Goal: Task Accomplishment & Management: Manage account settings

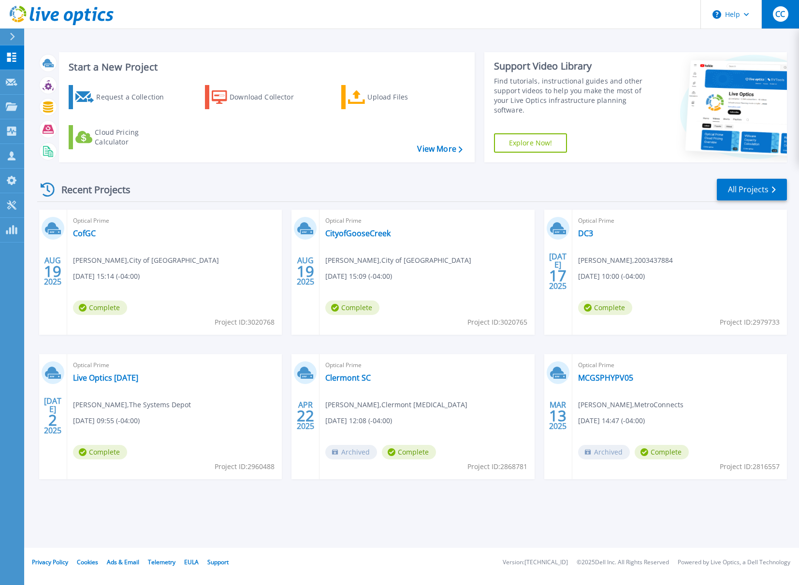
click at [788, 15] on div "CC" at bounding box center [780, 13] width 15 height 15
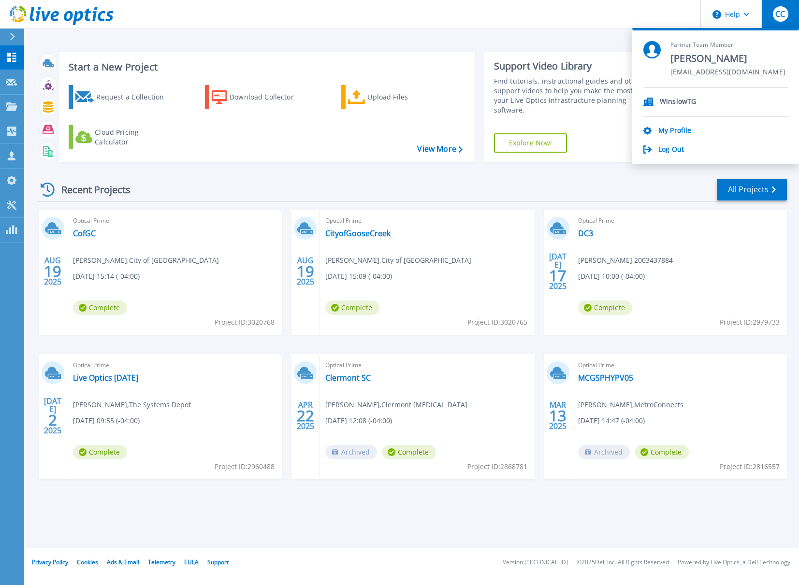
click at [685, 125] on div "WinslowTG My Profile Log Out" at bounding box center [715, 121] width 144 height 67
click at [685, 129] on link "My Profile" at bounding box center [674, 131] width 33 height 9
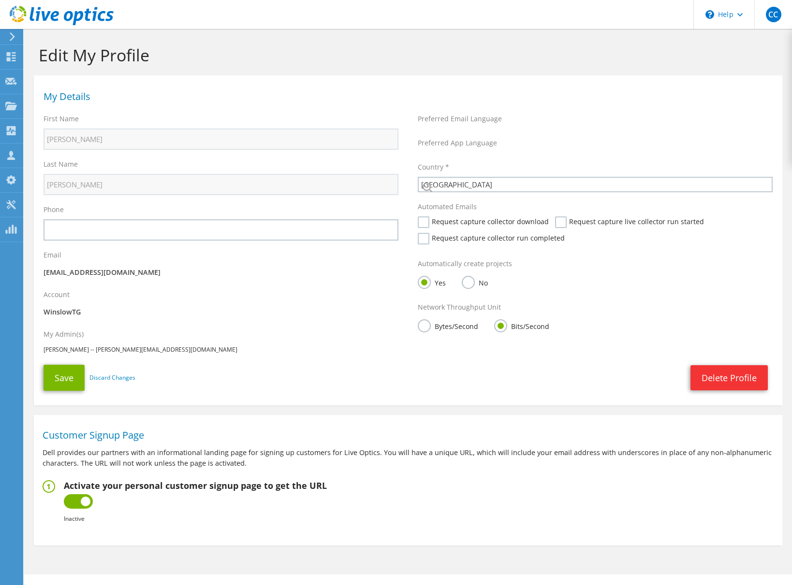
select select "224"
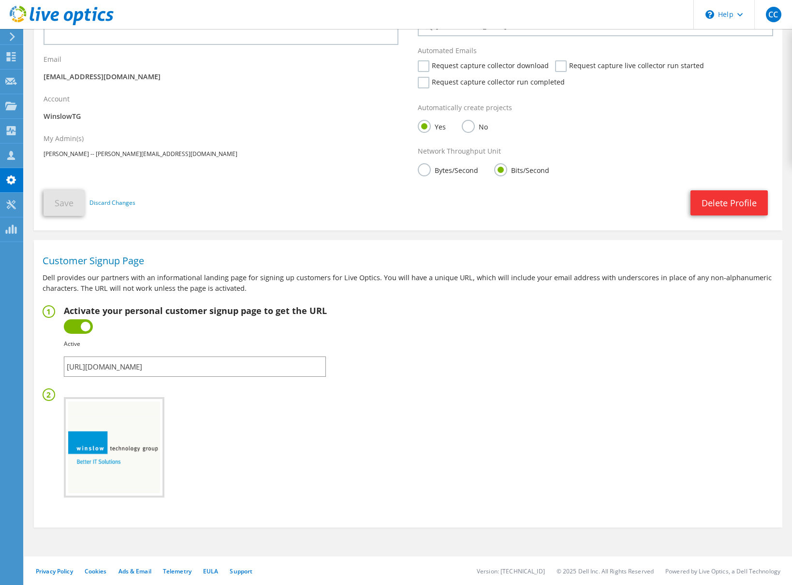
scroll to position [196, 0]
click at [175, 366] on input "[URL][DOMAIN_NAME]" at bounding box center [195, 366] width 262 height 20
click at [192, 281] on p "Dell provides our partners with an informational landing page for signing up cu…" at bounding box center [408, 282] width 731 height 21
